Goal: Task Accomplishment & Management: Complete application form

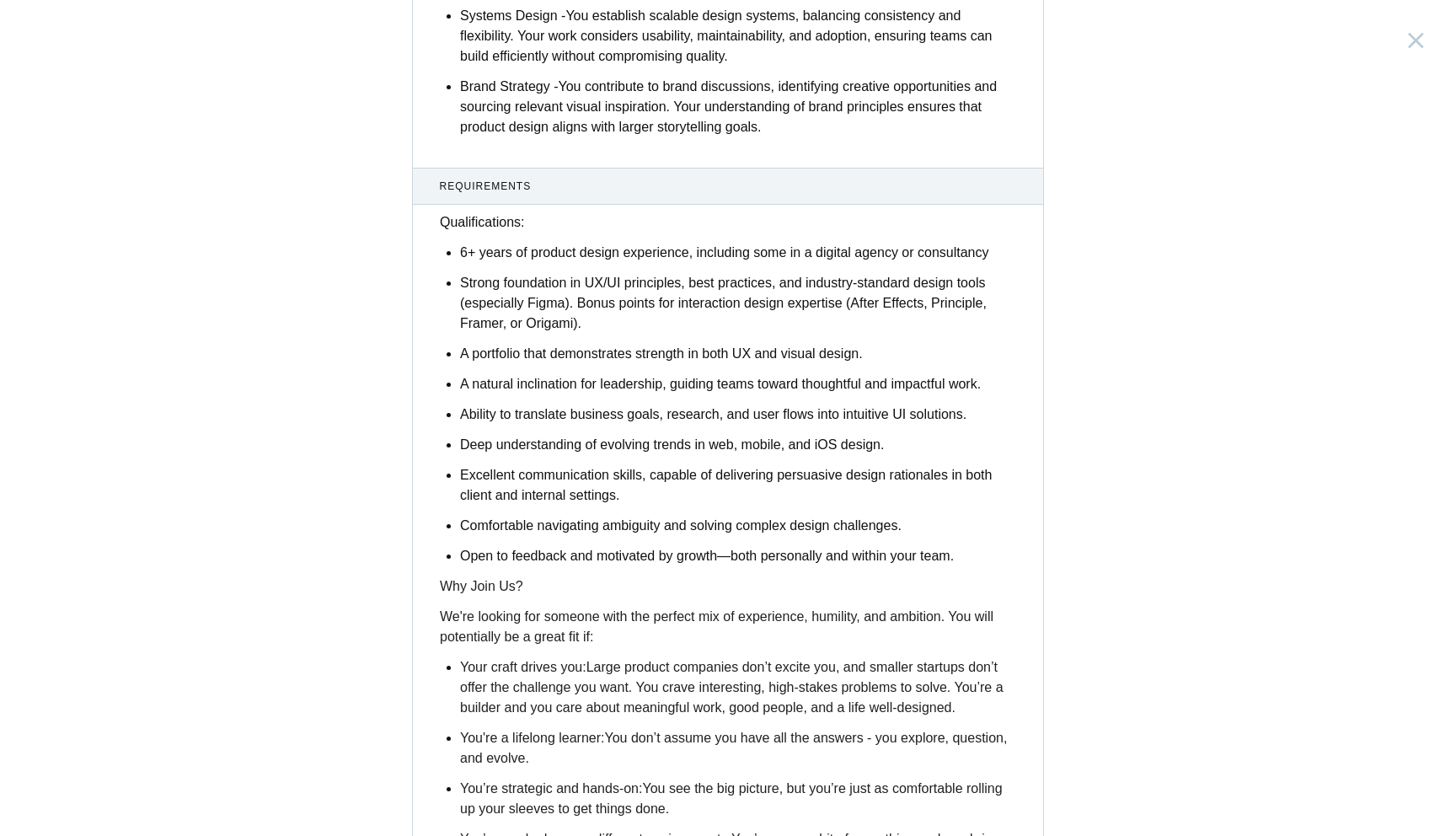
scroll to position [2524, 0]
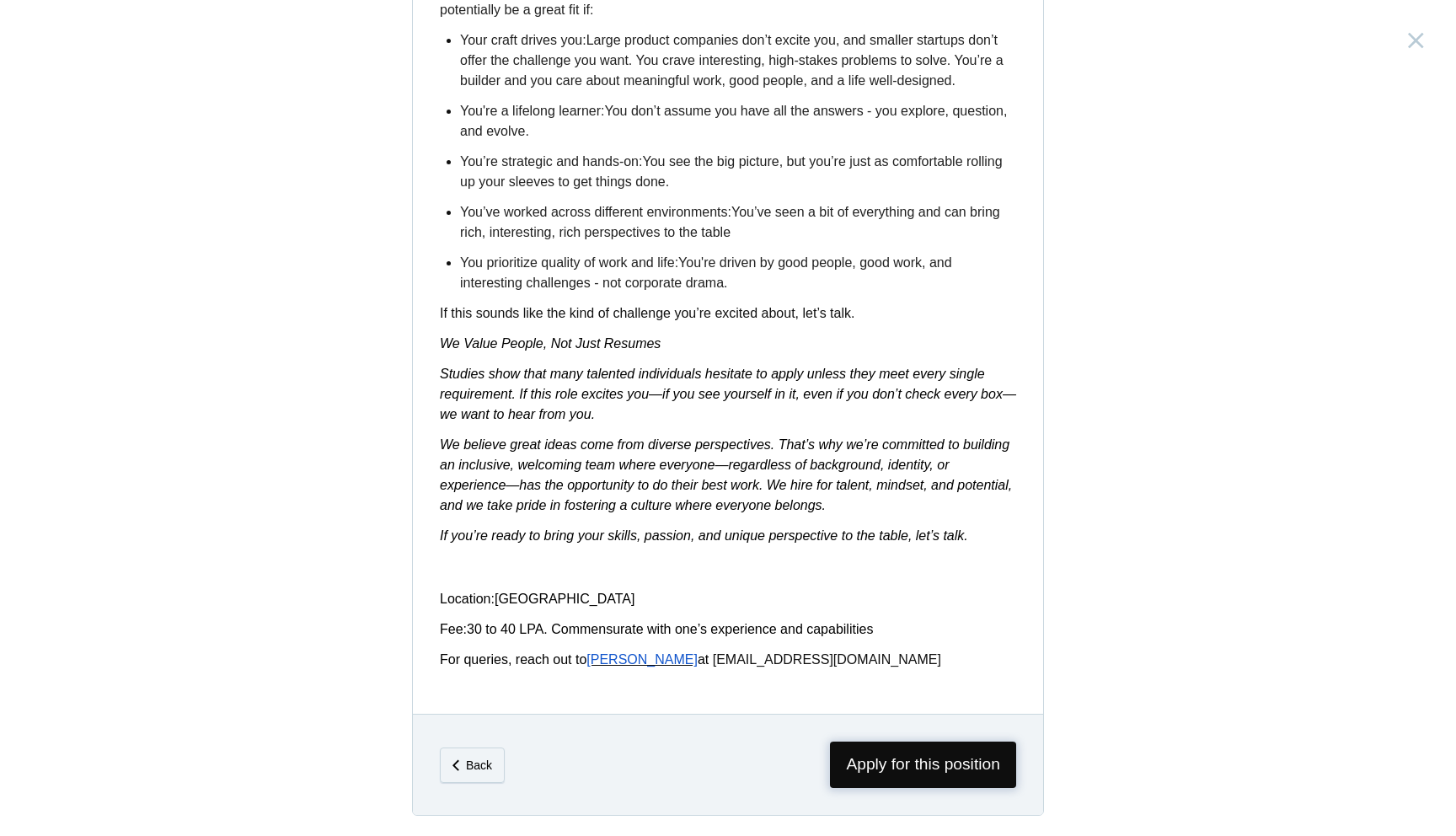
click at [889, 768] on span "Apply for this position" at bounding box center [923, 764] width 186 height 47
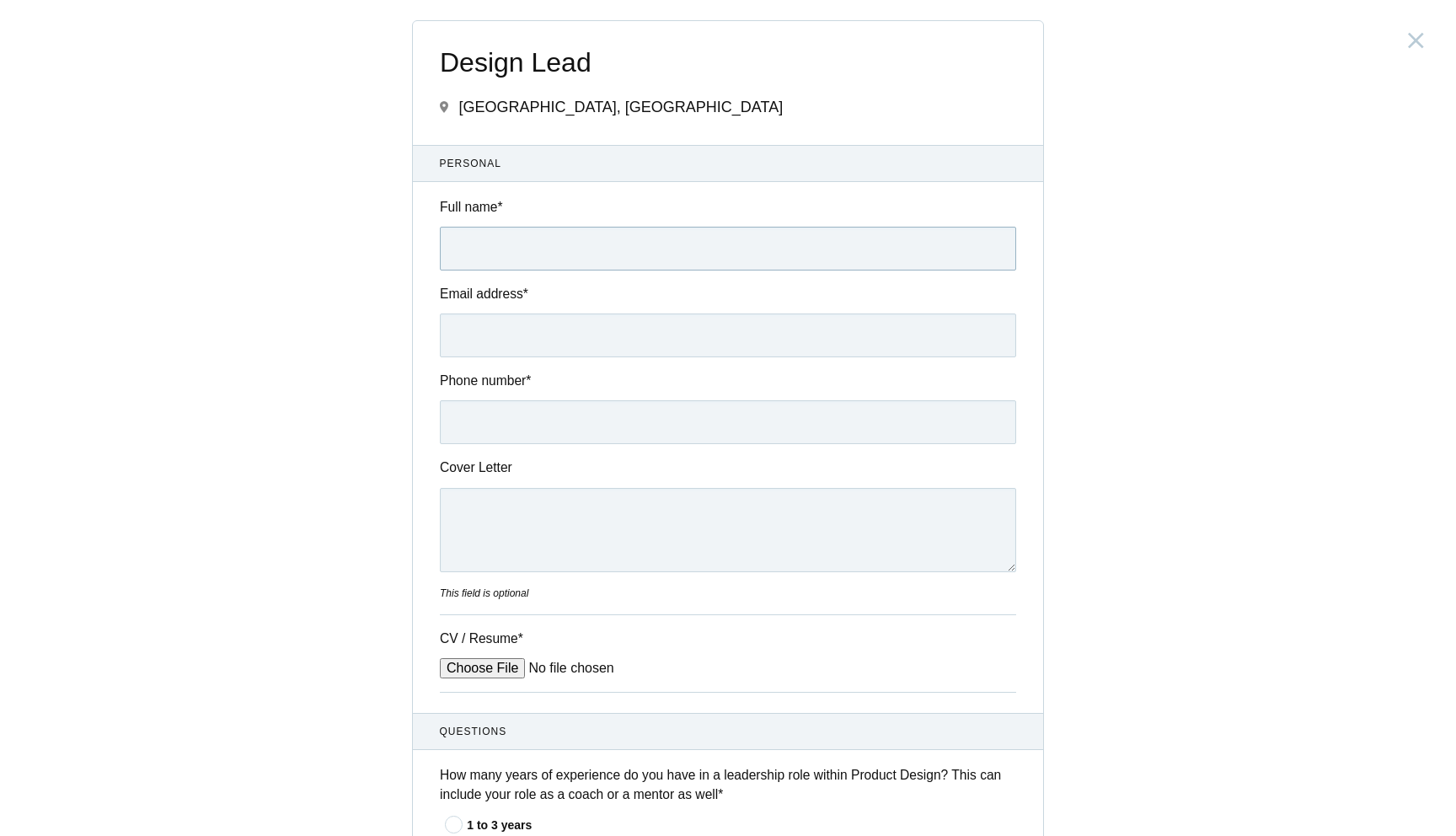
click at [485, 256] on input "Full name *" at bounding box center [728, 248] width 577 height 44
type input "[PERSON_NAME]"
click at [493, 339] on input "Email address *" at bounding box center [728, 335] width 577 height 44
type input "[EMAIL_ADDRESS][DOMAIN_NAME]"
click at [480, 426] on input "Phone number *" at bounding box center [728, 422] width 577 height 44
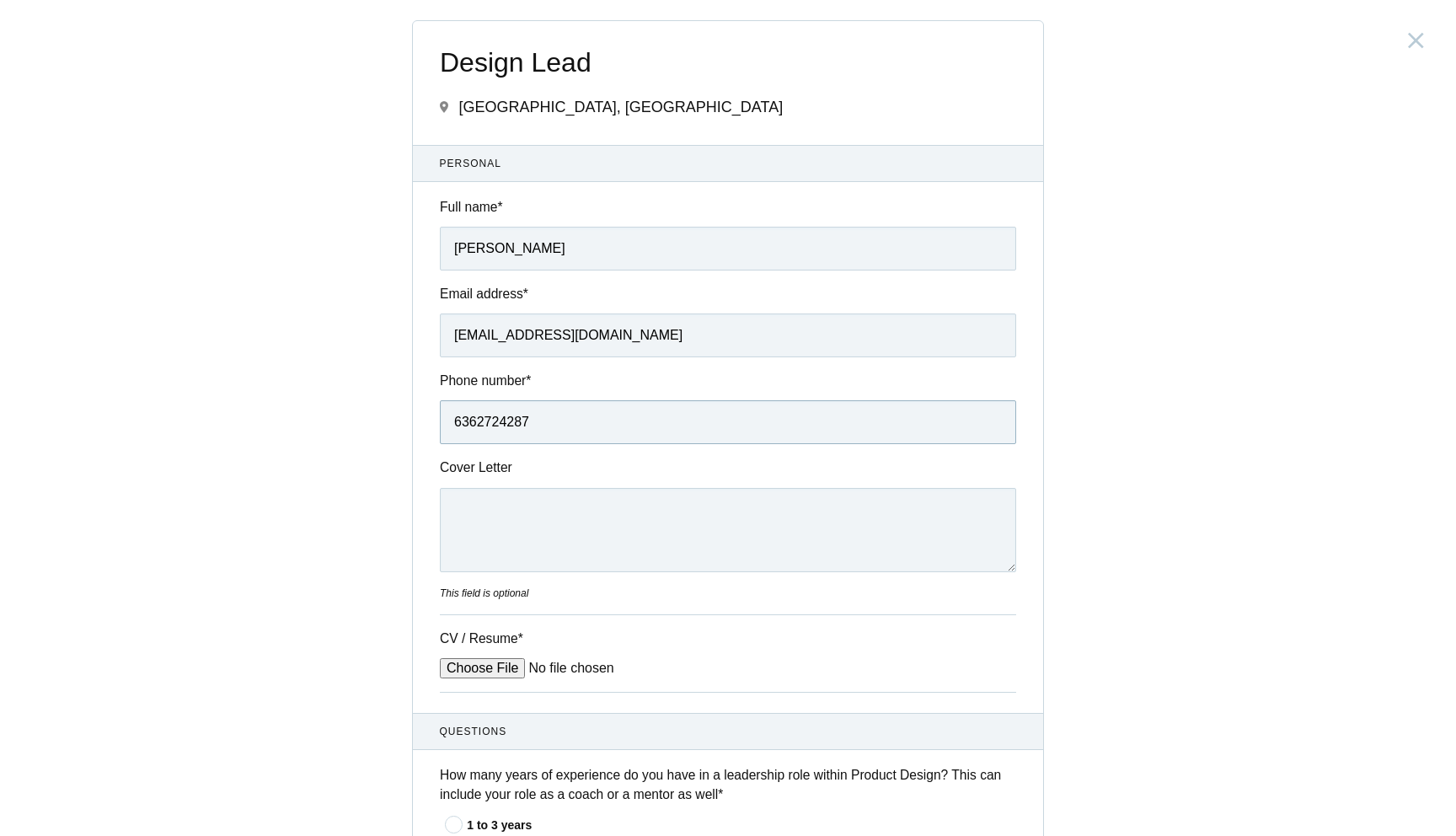
type input "6362724287"
click at [488, 670] on input "CV / Resume *" at bounding box center [567, 668] width 255 height 21
type input "C:\fakepath\Kritika_Senior Product Designer.pdf"
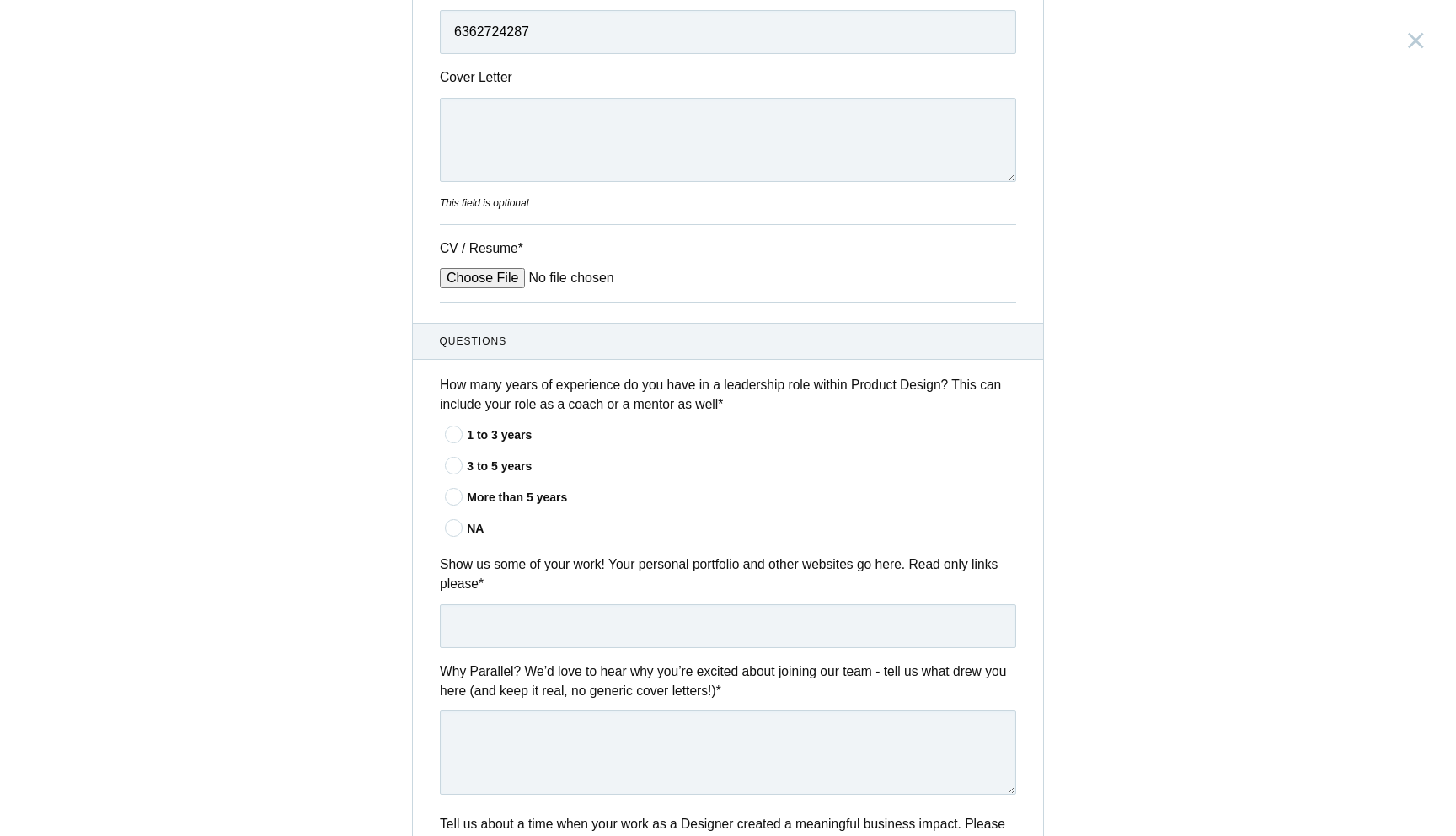
scroll to position [474, 0]
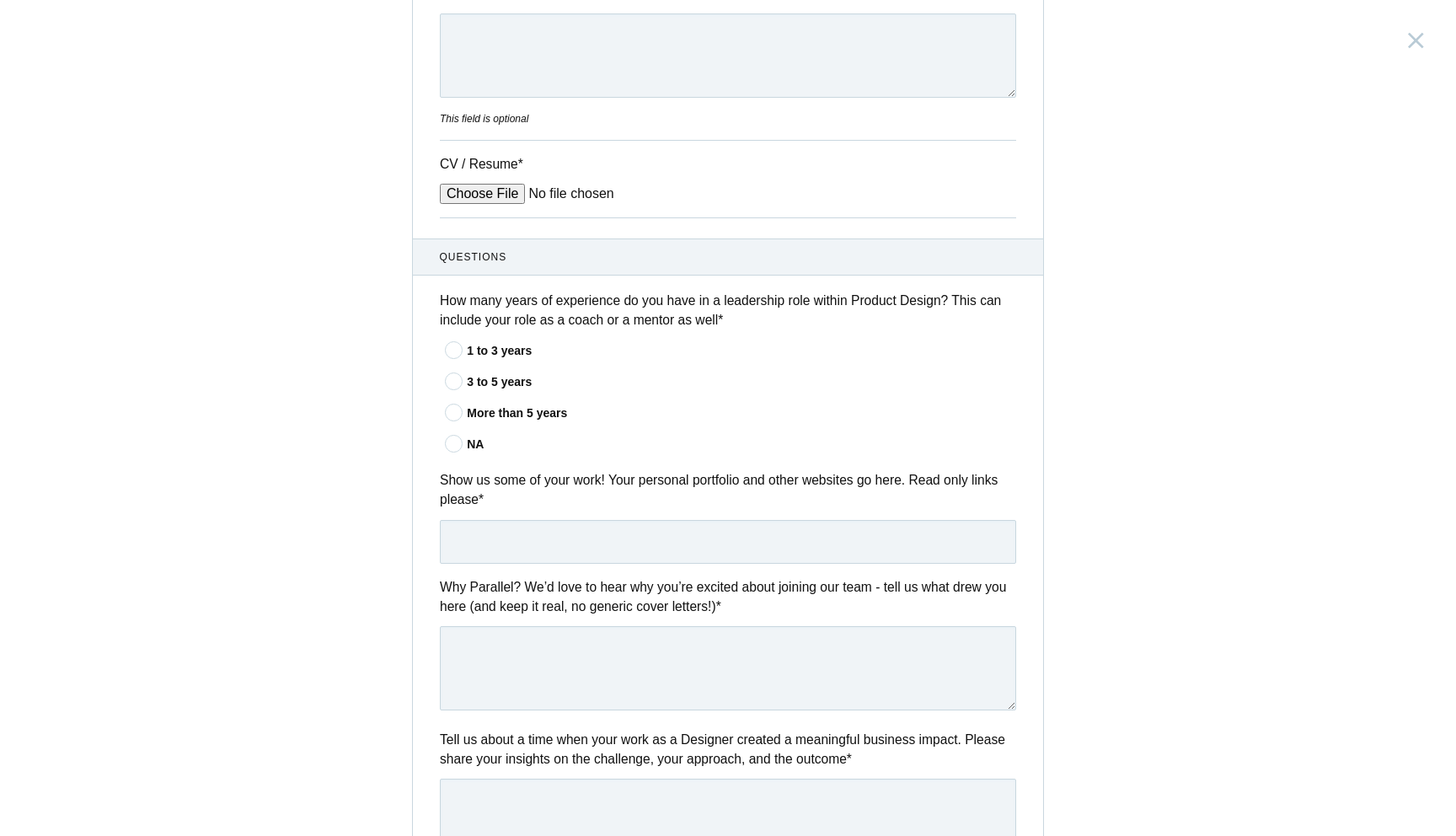
click at [456, 418] on icon at bounding box center [454, 413] width 31 height 11
click at [0, 0] on input"] "More than 5 years" at bounding box center [0, 0] width 0 height 0
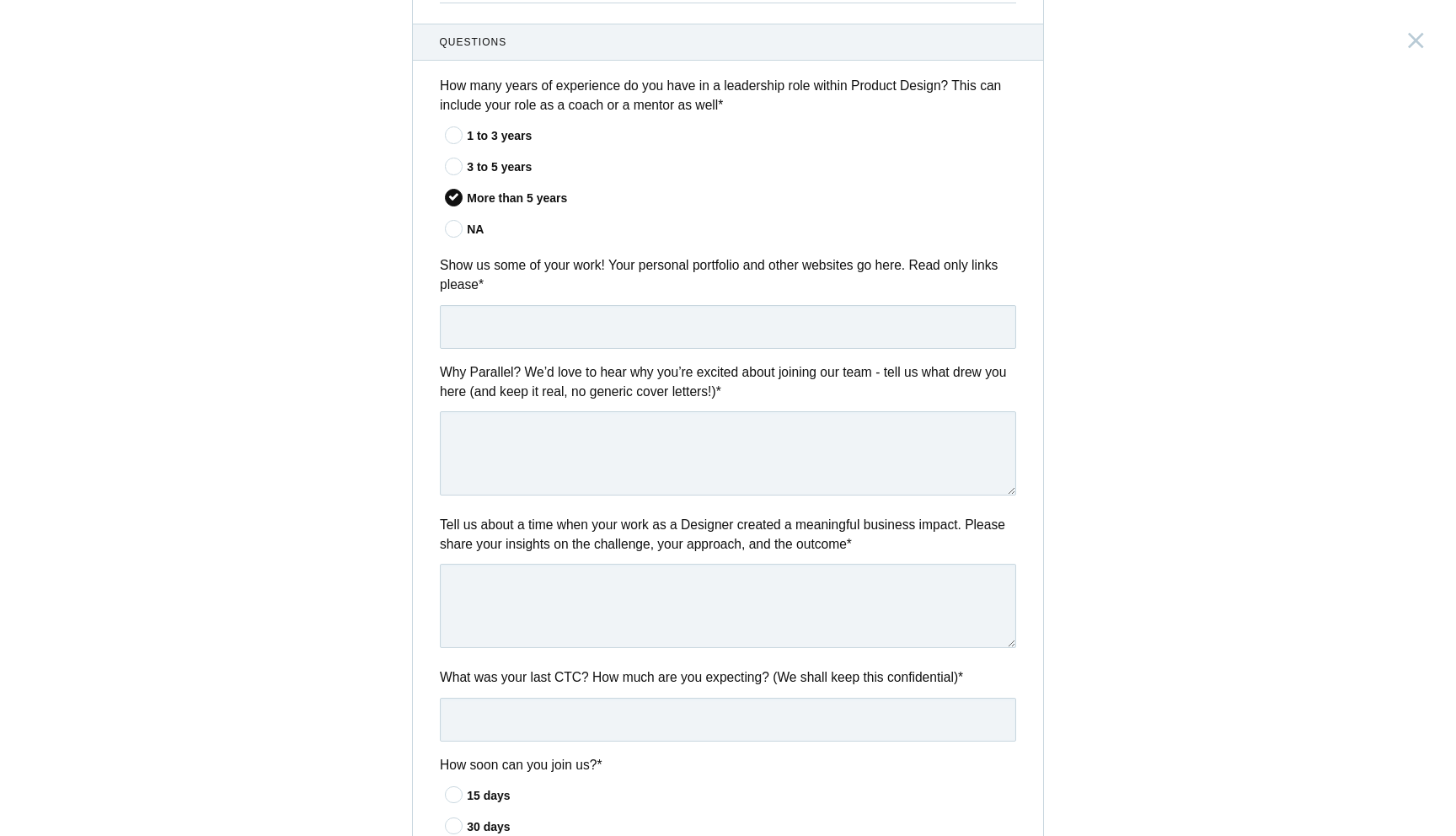
scroll to position [722, 0]
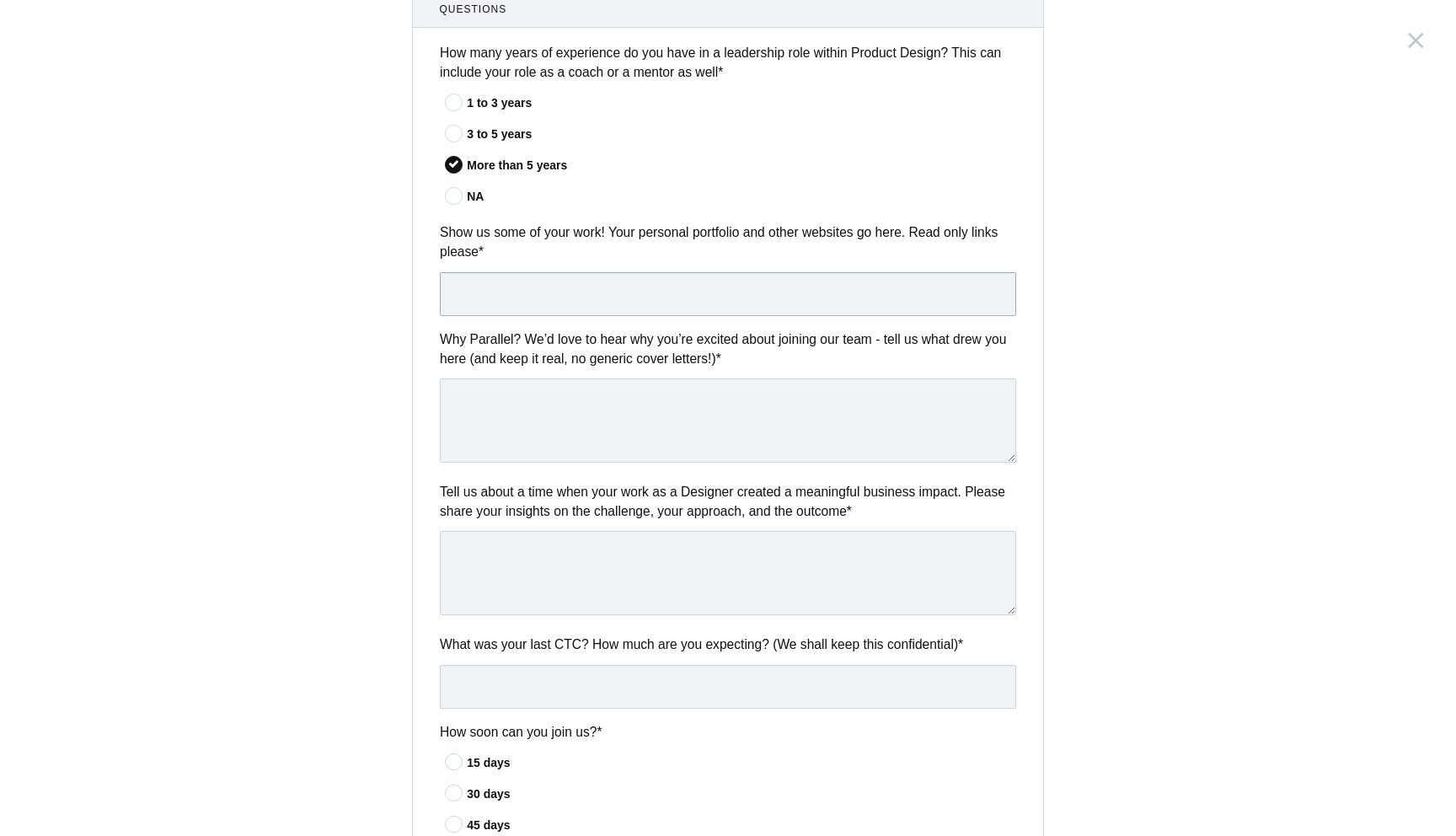
click at [494, 305] on input "text" at bounding box center [728, 294] width 577 height 44
drag, startPoint x: 523, startPoint y: 294, endPoint x: 381, endPoint y: 294, distance: 142.0
click at [381, 294] on div "Design Lead [GEOGRAPHIC_DATA], [GEOGRAPHIC_DATA] Submitting form failed, try ag…" at bounding box center [728, 418] width 1456 height 836
paste input "[DOMAIN_NAME]/"
type input "[URL][DOMAIN_NAME]"
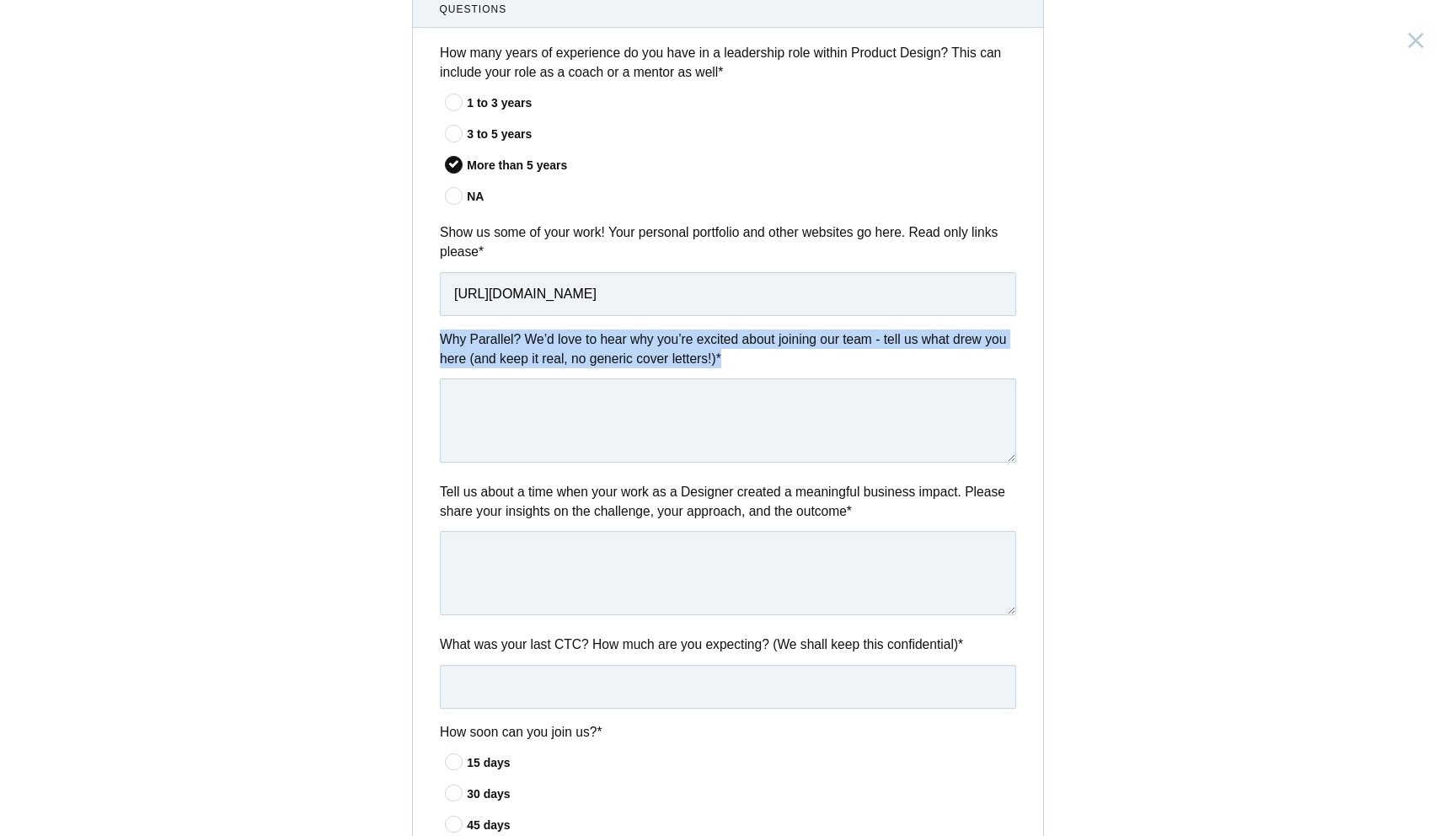
drag, startPoint x: 772, startPoint y: 363, endPoint x: 433, endPoint y: 348, distance: 339.3
click at [433, 348] on div "Why Parallel? We’d love to hear why you’re excited about joining our team - tel…" at bounding box center [728, 398] width 630 height 139
copy label "Why Parallel? We’d love to hear why you’re excited about joining our team - tel…"
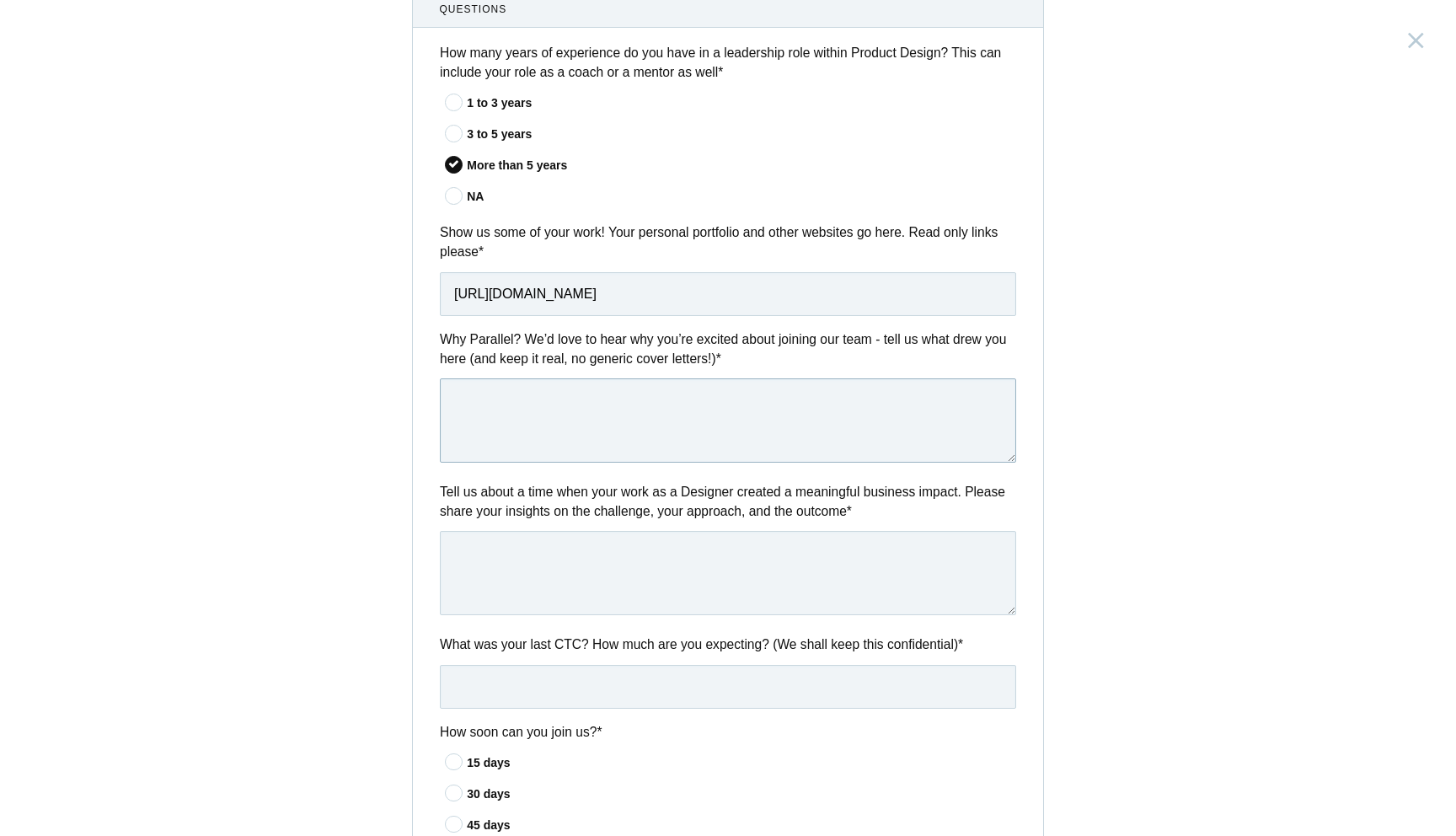
click at [536, 403] on textarea at bounding box center [728, 421] width 577 height 84
paste textarea "I’m excited about Parallel because you’re tackling real complexity and making c…"
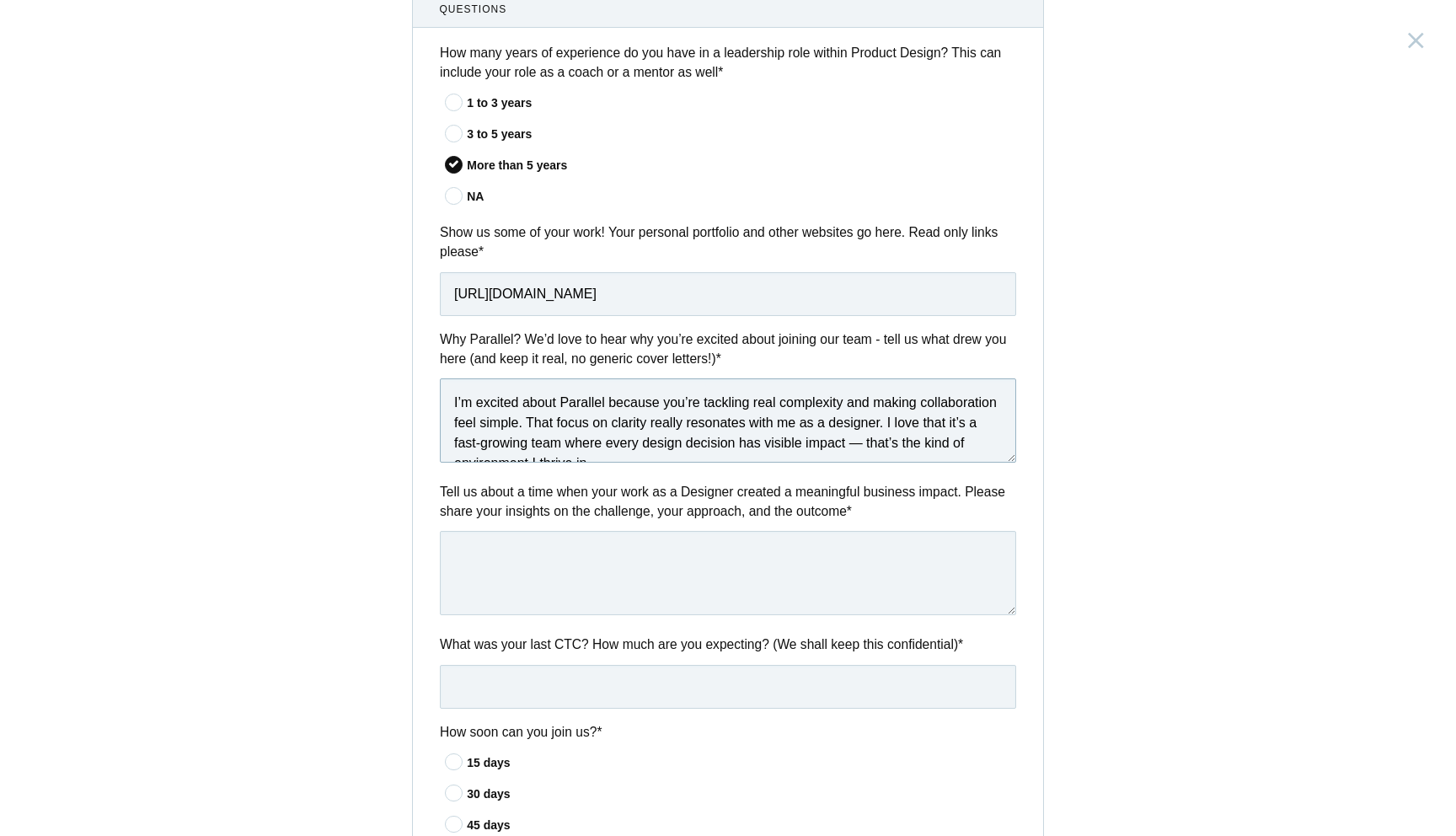
scroll to position [9, 0]
click at [955, 439] on textarea "I’m excited about Parallel because you’re tackling real complexity and making c…" at bounding box center [728, 421] width 577 height 84
type textarea "I’m excited about Parallel because you’re tackling real complexity and making c…"
click at [652, 565] on textarea at bounding box center [728, 573] width 577 height 84
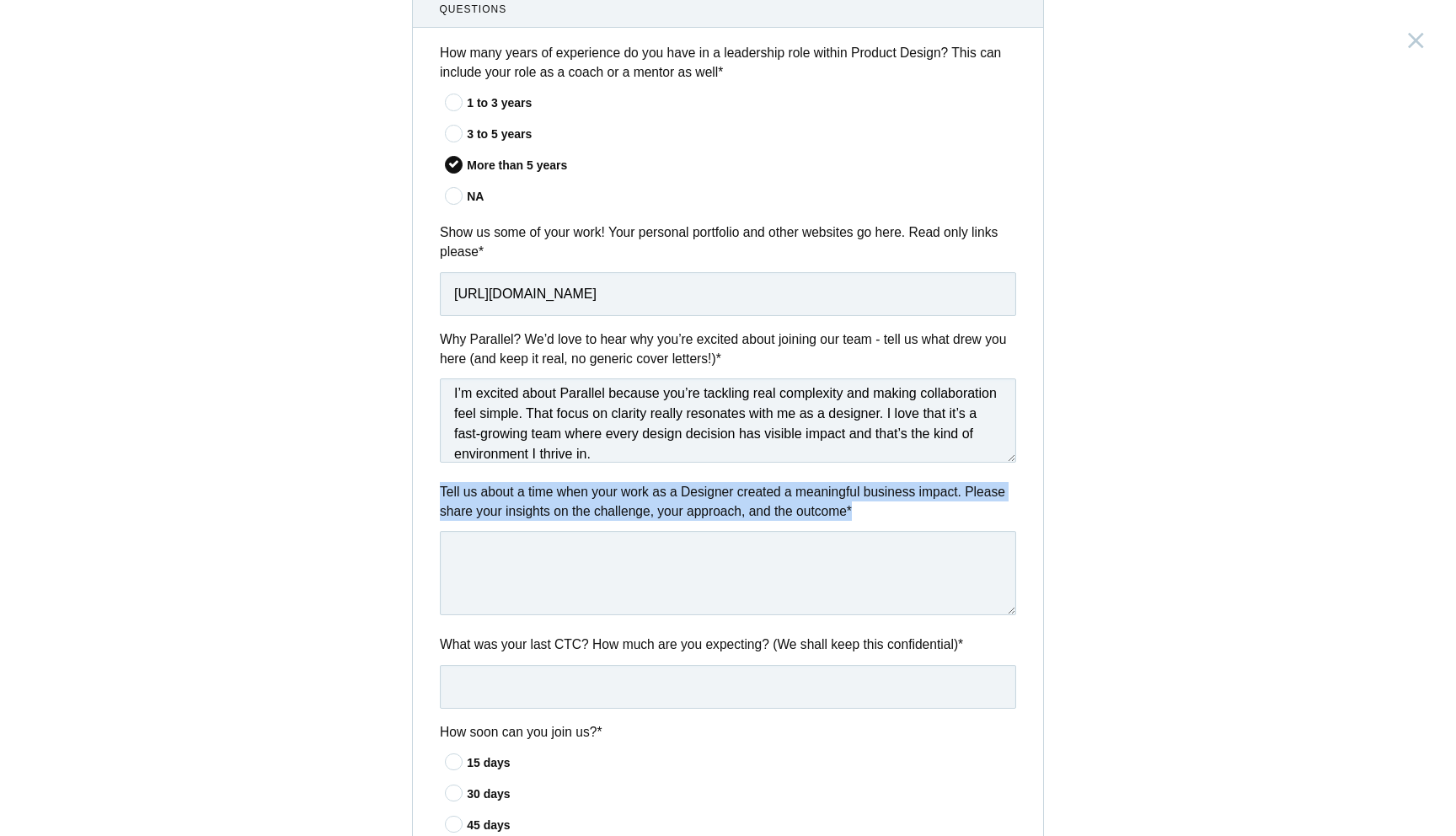
drag, startPoint x: 924, startPoint y: 514, endPoint x: 418, endPoint y: 503, distance: 506.1
click at [418, 503] on div "Tell us about a time when your work as a Designer created a meaningful business…" at bounding box center [728, 550] width 630 height 139
copy label "Tell us about a time when your work as a Designer created a meaningful business…"
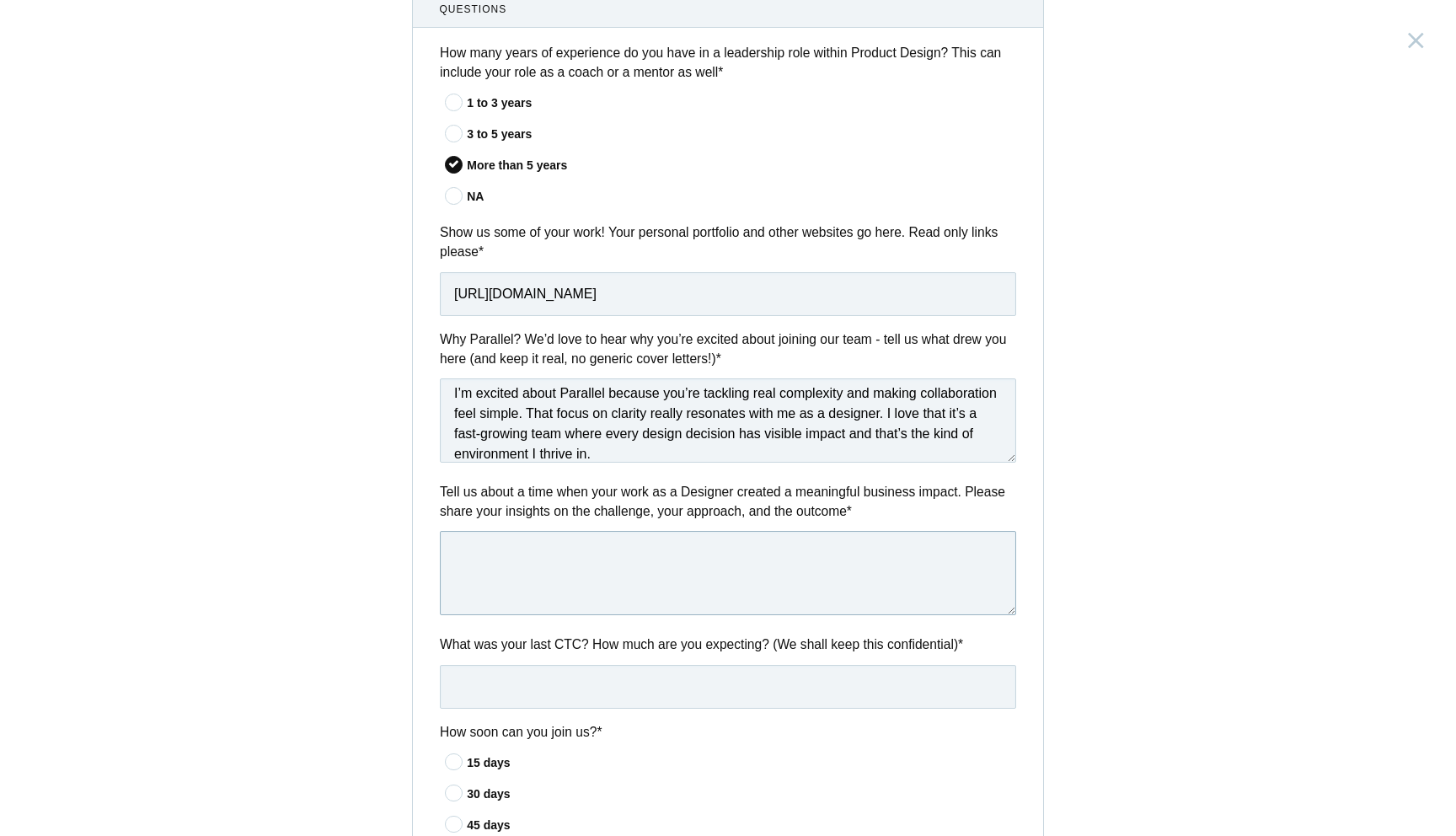
click at [509, 558] on textarea at bounding box center [728, 573] width 577 height 84
paste textarea "At my previous role, I was responsible for redesigning an enterprise sustainabi…"
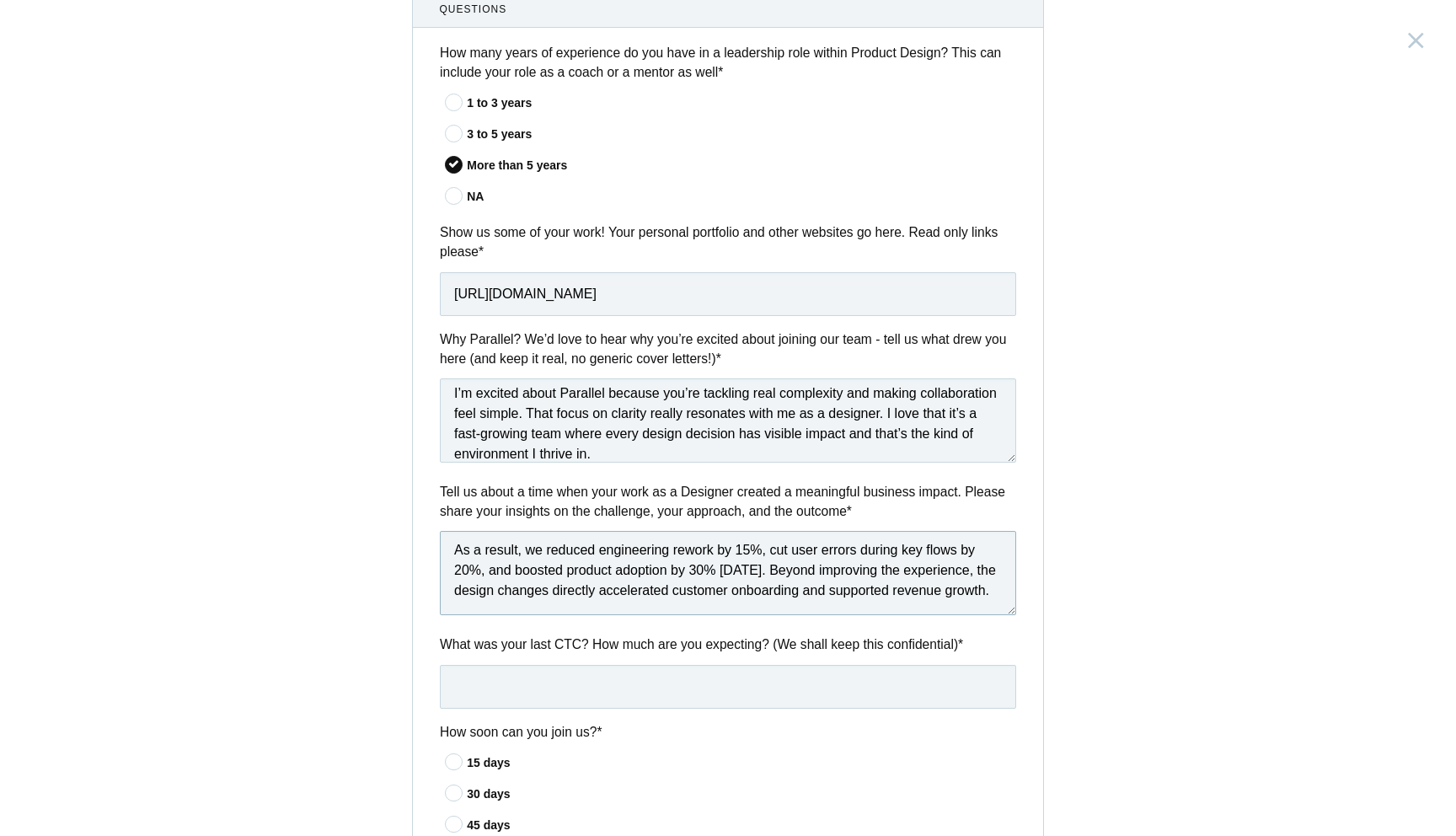
scroll to position [147, 0]
type textarea "At my previous role, I was responsible for redesigning an enterprise sustainabi…"
click at [508, 708] on input "text" at bounding box center [728, 687] width 577 height 44
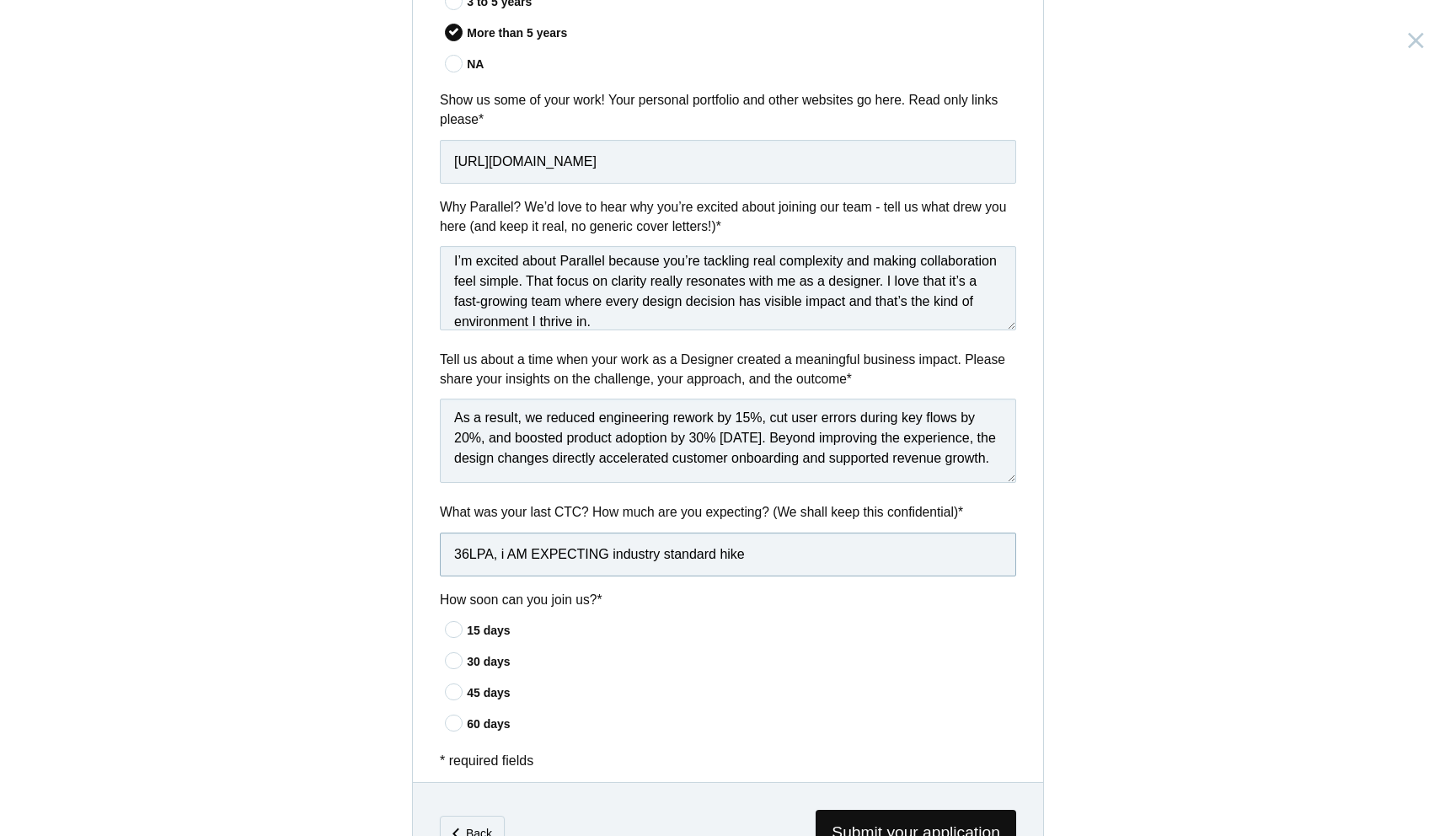
scroll to position [874, 0]
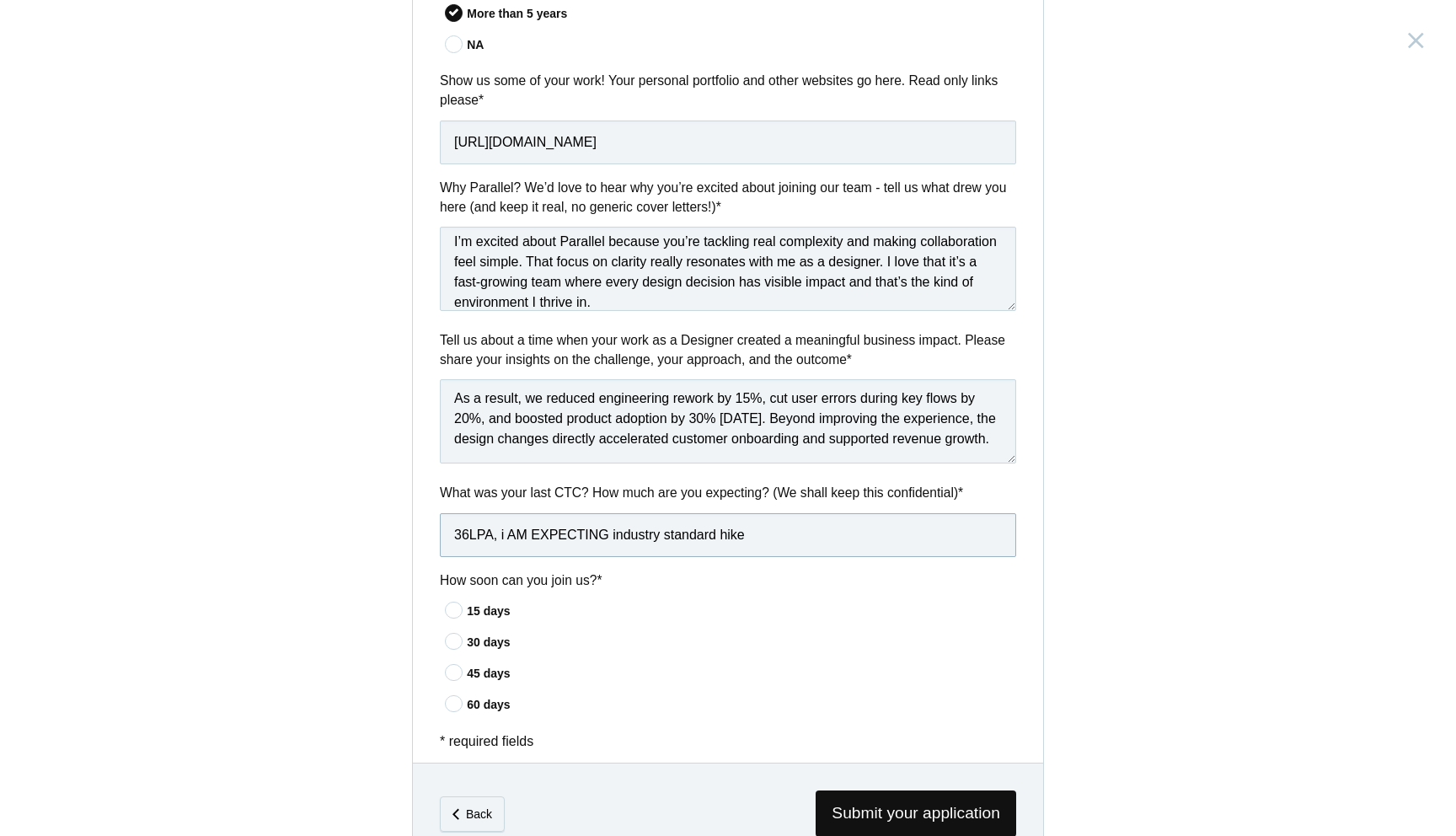
type input "36LPA, i AM EXPECTING industry standard hike"
click at [457, 615] on icon at bounding box center [454, 610] width 31 height 11
click at [0, 0] on input"] "15 days" at bounding box center [0, 0] width 0 height 0
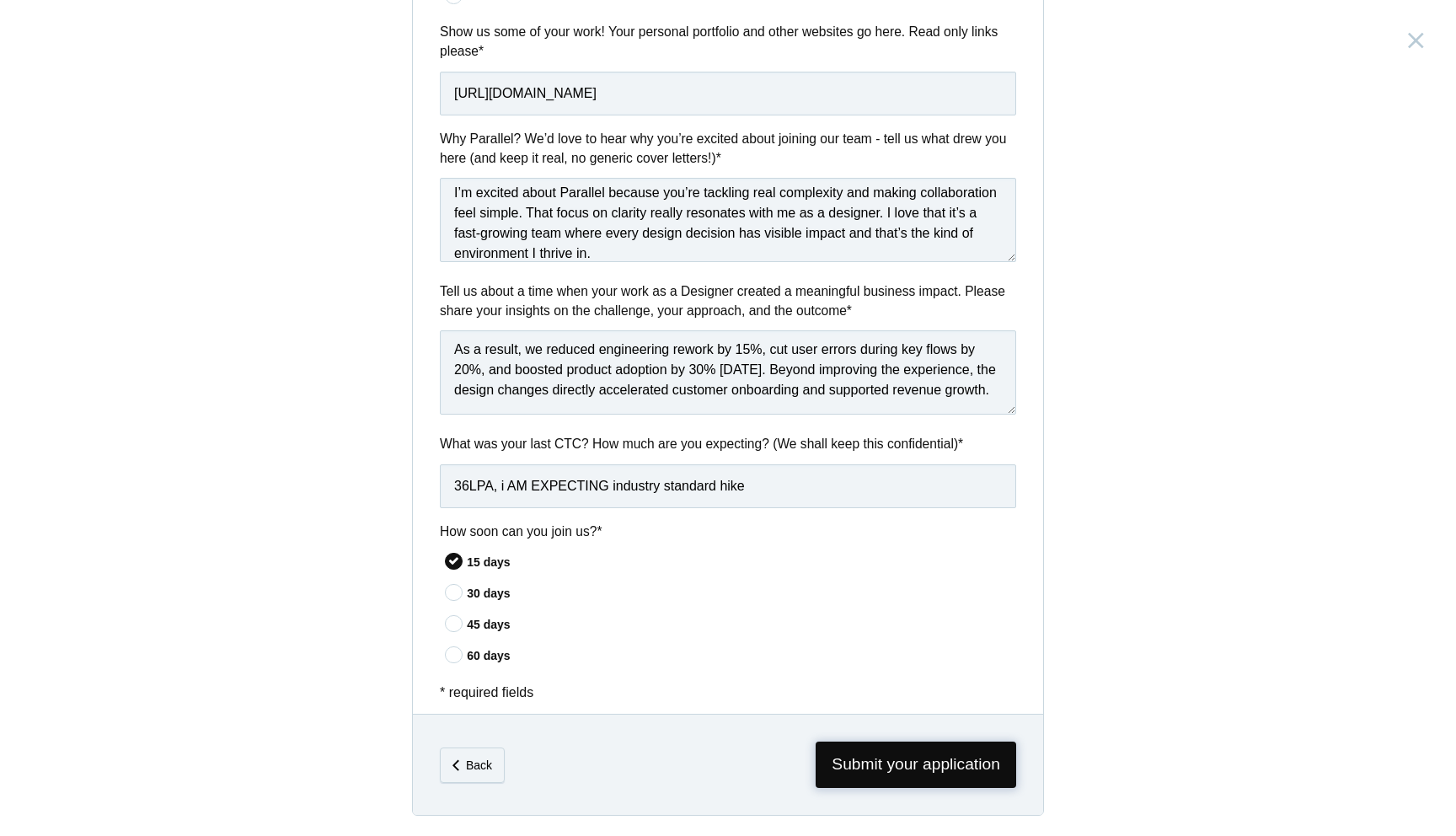
click at [887, 777] on span "Submit your application" at bounding box center [916, 764] width 201 height 47
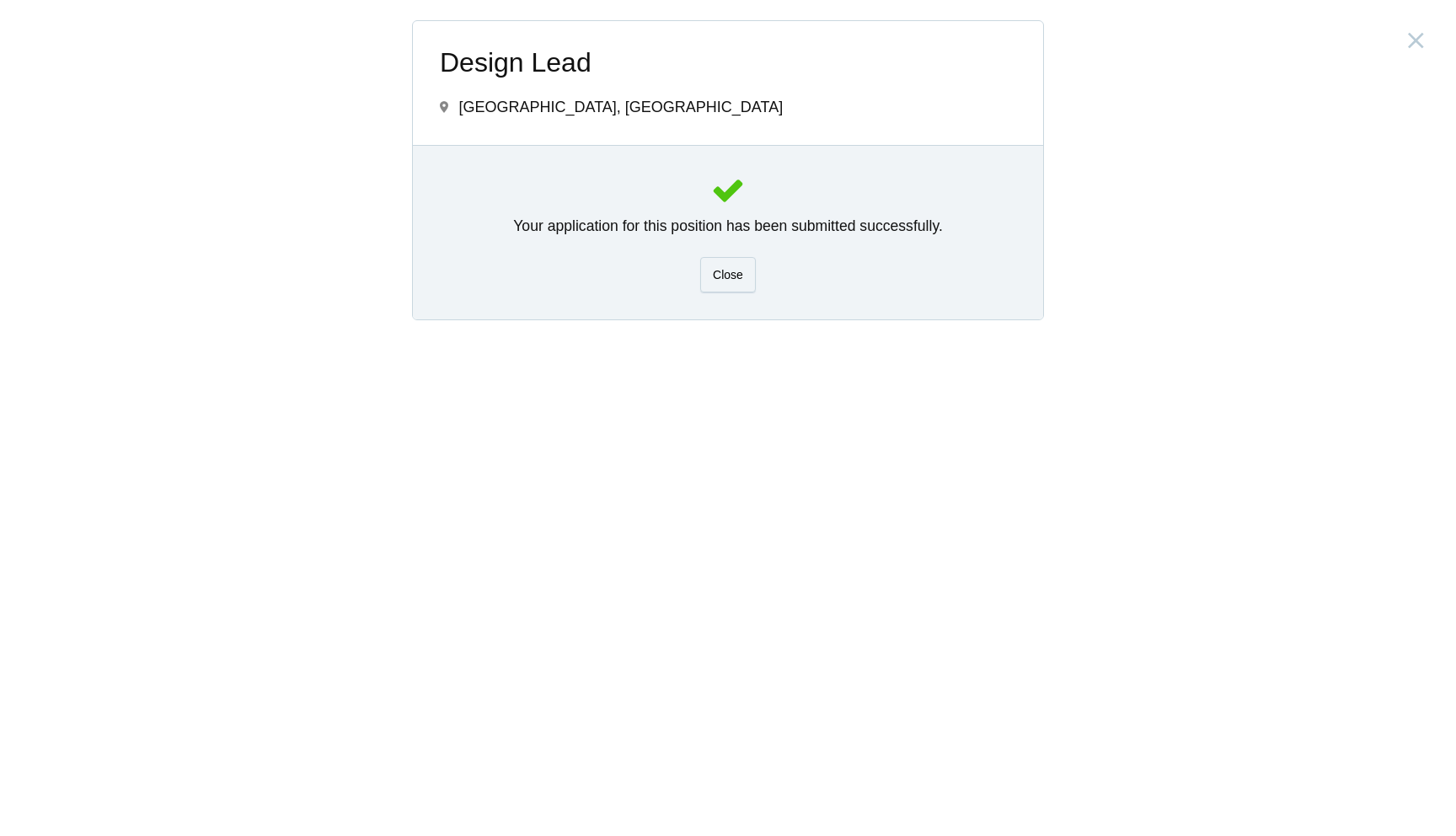
scroll to position [0, 0]
